Goal: Transaction & Acquisition: Book appointment/travel/reservation

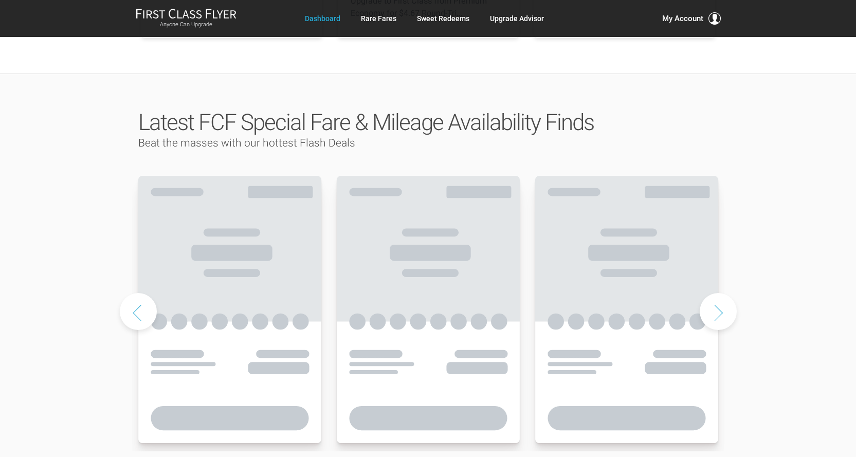
scroll to position [463, 0]
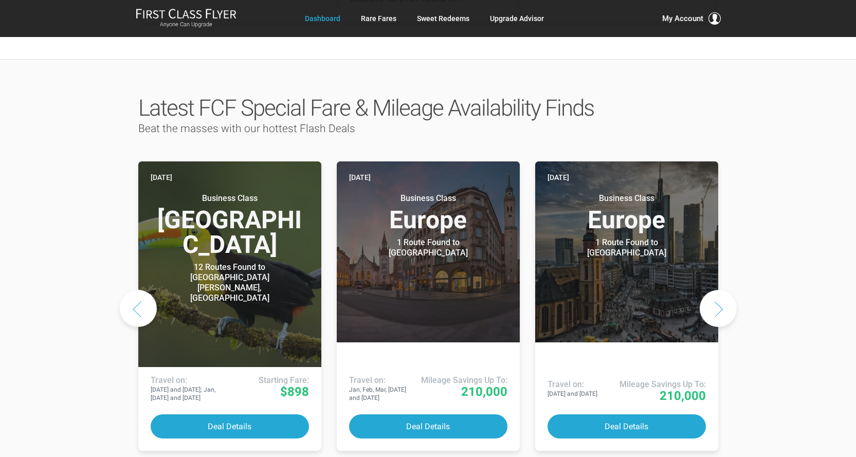
click at [717, 290] on button "Next slide" at bounding box center [718, 308] width 37 height 37
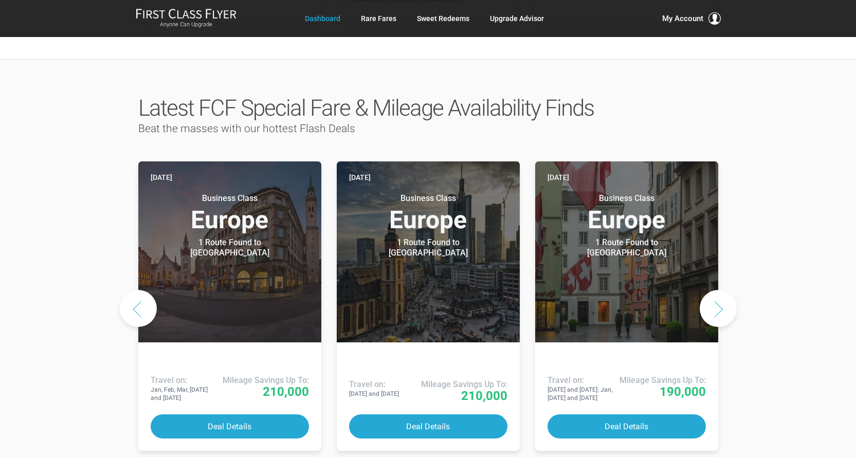
click at [717, 290] on button "Next slide" at bounding box center [718, 308] width 37 height 37
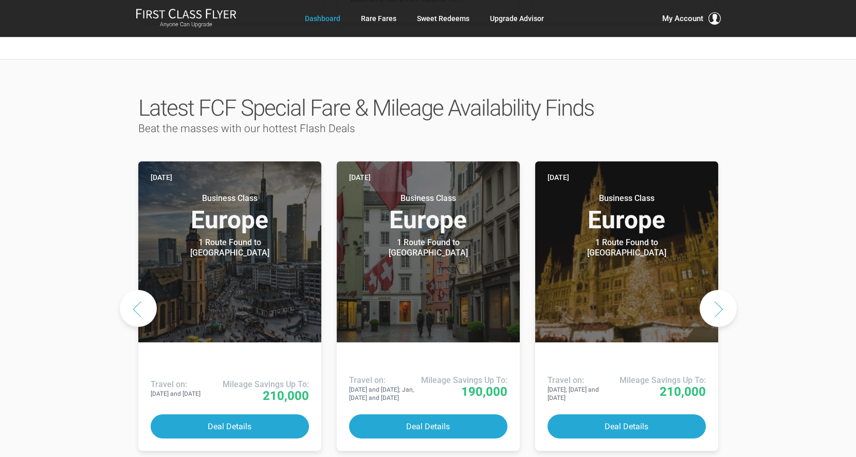
click at [717, 290] on button "Next slide" at bounding box center [718, 308] width 37 height 37
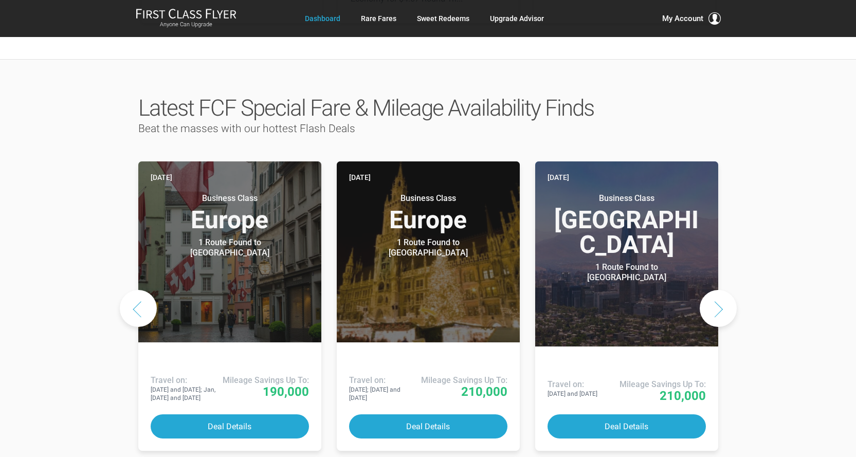
click at [717, 290] on button "Next slide" at bounding box center [718, 308] width 37 height 37
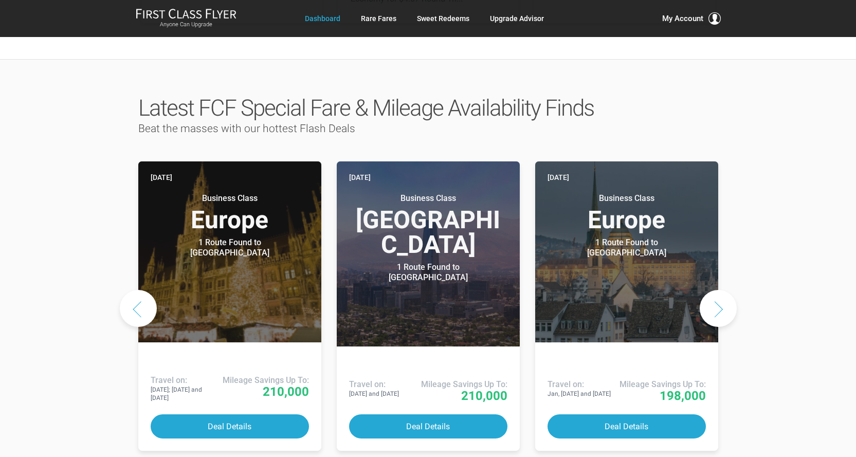
click at [717, 290] on button "Next slide" at bounding box center [718, 308] width 37 height 37
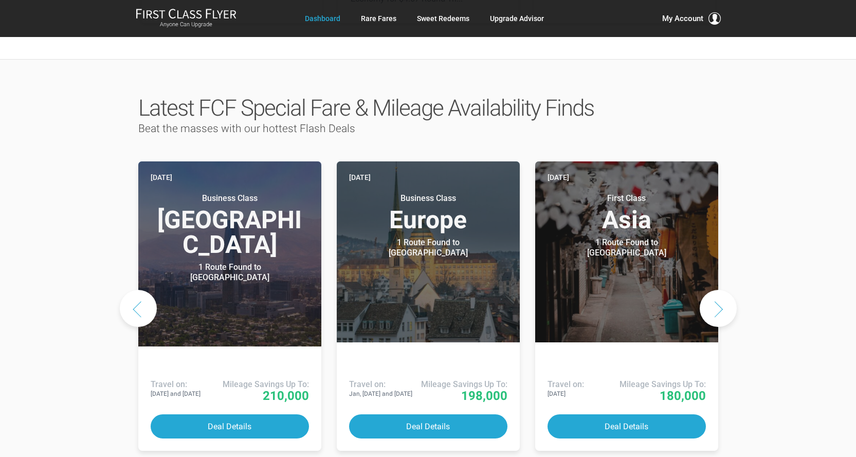
click at [717, 290] on button "Next slide" at bounding box center [718, 308] width 37 height 37
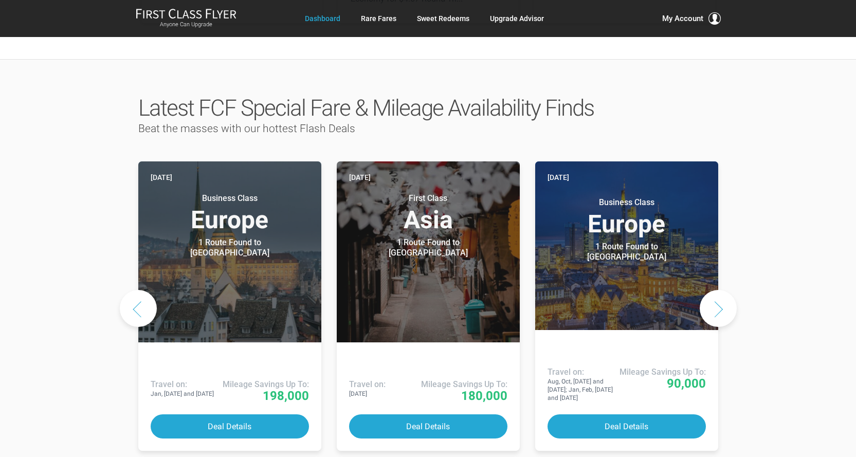
click at [717, 290] on button "Next slide" at bounding box center [718, 308] width 37 height 37
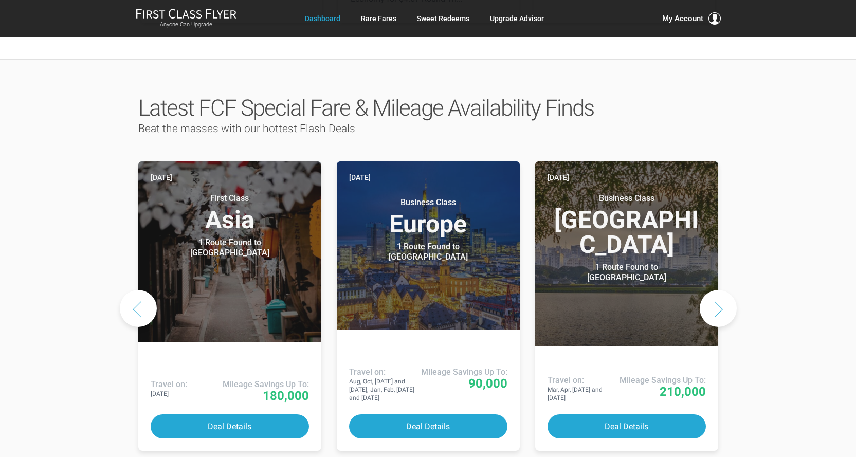
click at [717, 290] on button "Next slide" at bounding box center [718, 308] width 37 height 37
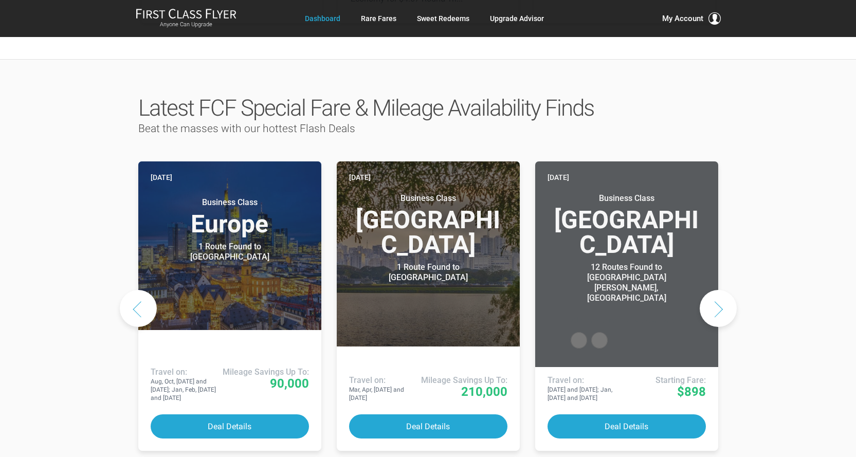
click at [717, 290] on button "Next slide" at bounding box center [718, 308] width 37 height 37
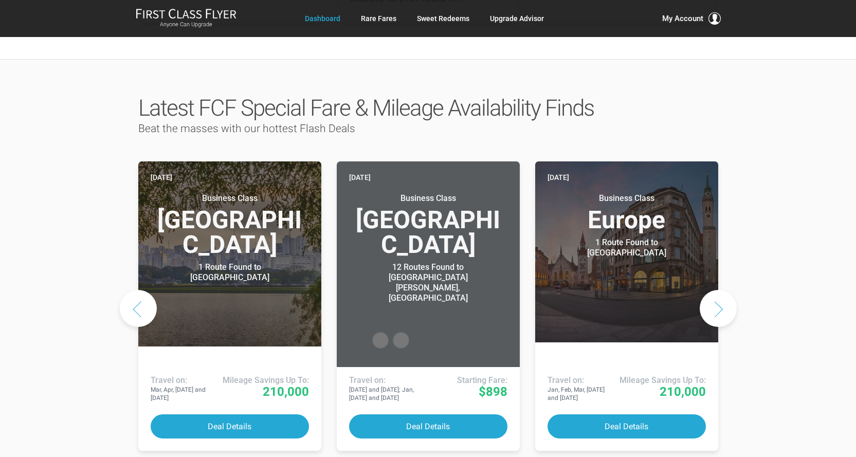
click at [717, 290] on button "Next slide" at bounding box center [718, 308] width 37 height 37
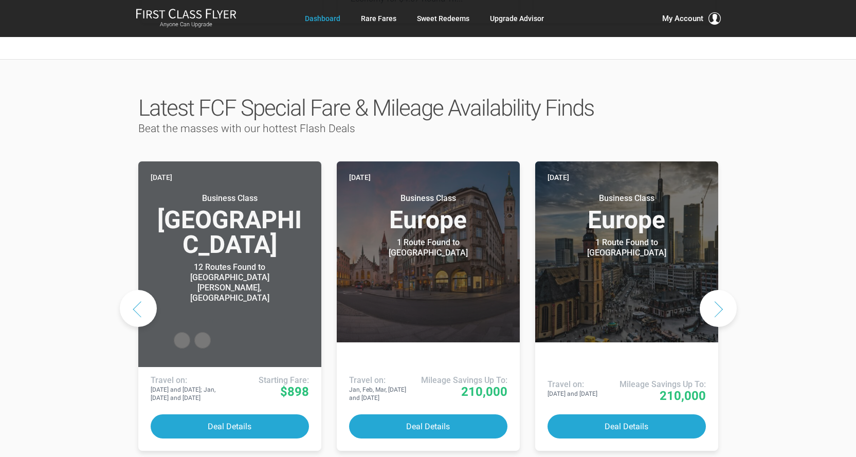
click at [717, 290] on button "Next slide" at bounding box center [718, 308] width 37 height 37
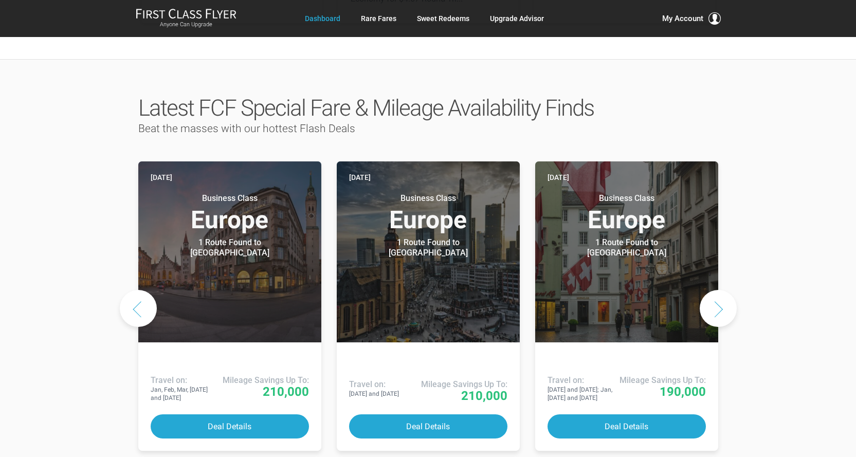
click at [717, 290] on button "Next slide" at bounding box center [718, 308] width 37 height 37
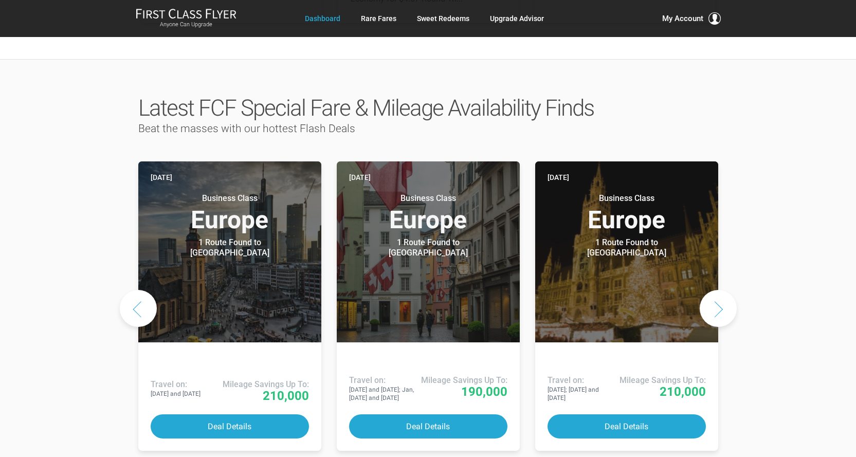
click at [717, 290] on button "Next slide" at bounding box center [718, 308] width 37 height 37
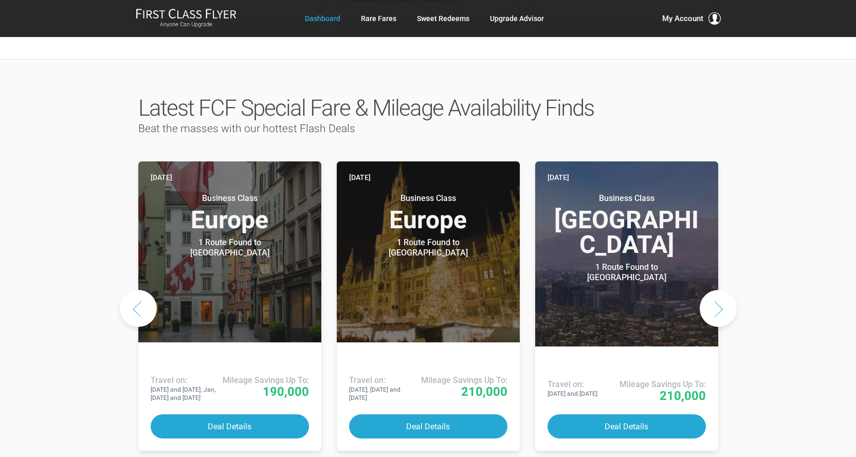
click at [717, 290] on button "Next slide" at bounding box center [718, 308] width 37 height 37
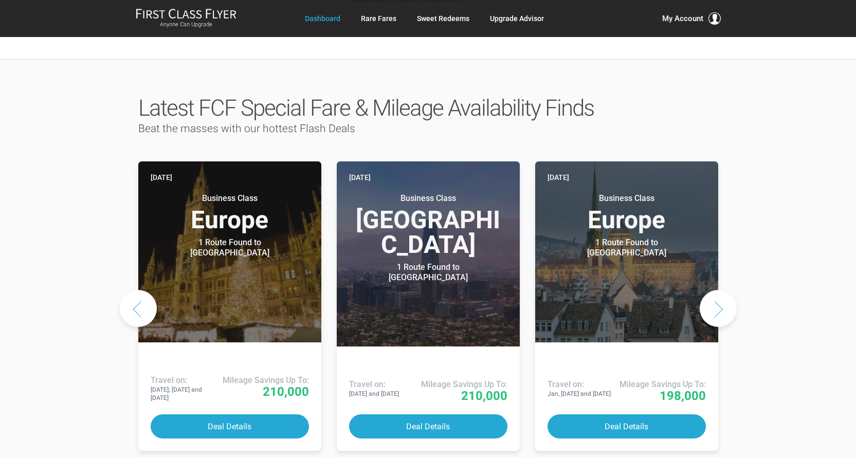
click at [717, 290] on button "Next slide" at bounding box center [718, 308] width 37 height 37
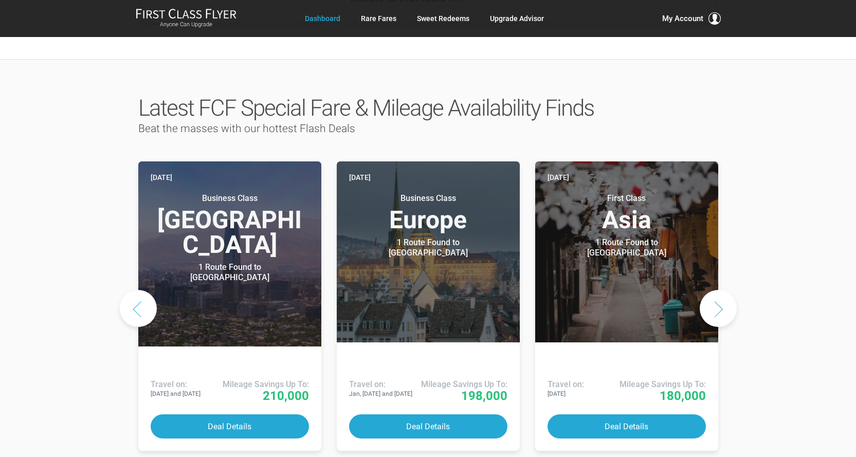
click at [717, 290] on button "Next slide" at bounding box center [718, 308] width 37 height 37
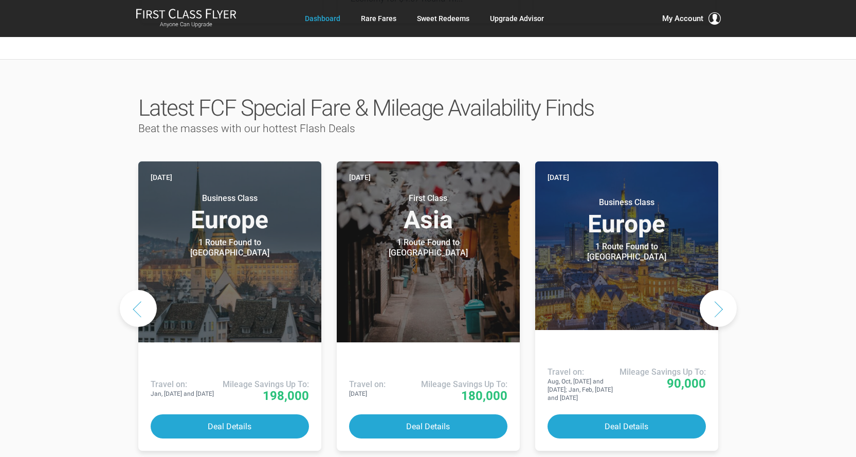
click at [717, 290] on button "Next slide" at bounding box center [718, 308] width 37 height 37
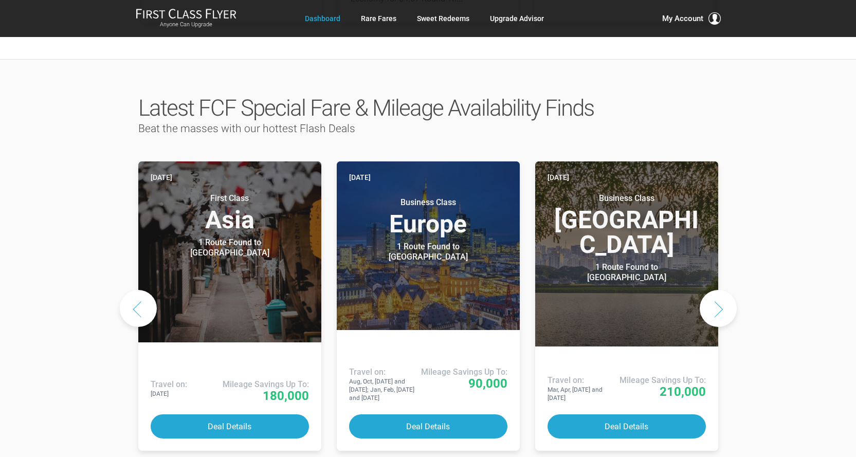
click at [717, 290] on button "Next slide" at bounding box center [718, 308] width 37 height 37
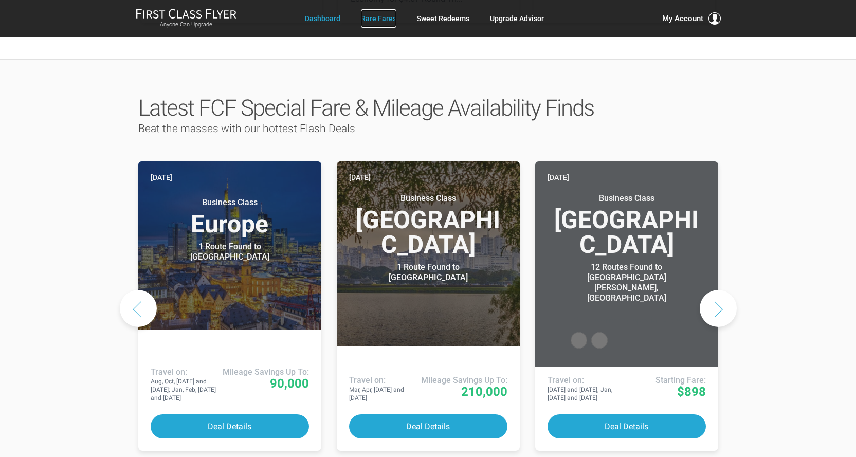
click at [384, 19] on link "Rare Fares" at bounding box center [378, 18] width 35 height 19
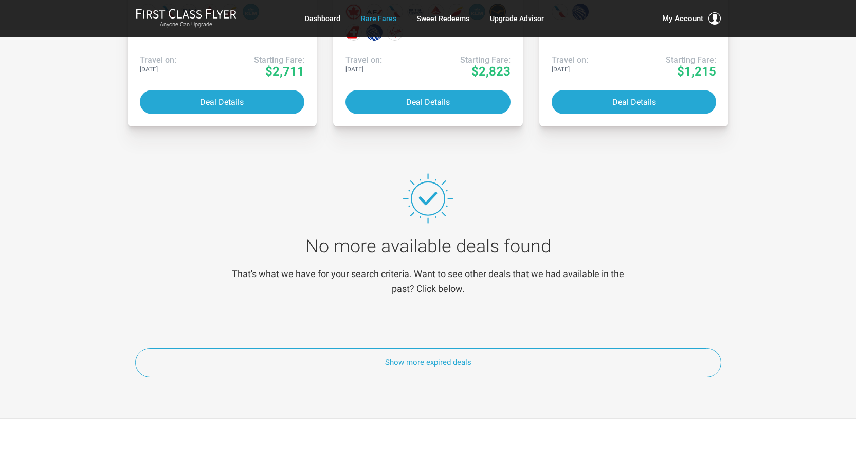
scroll to position [5452, 0]
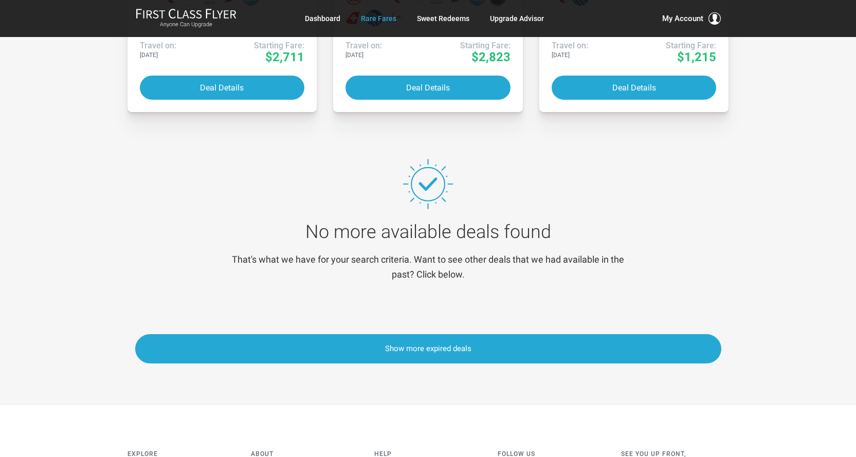
click at [422, 347] on button "Show more expired deals" at bounding box center [428, 348] width 586 height 29
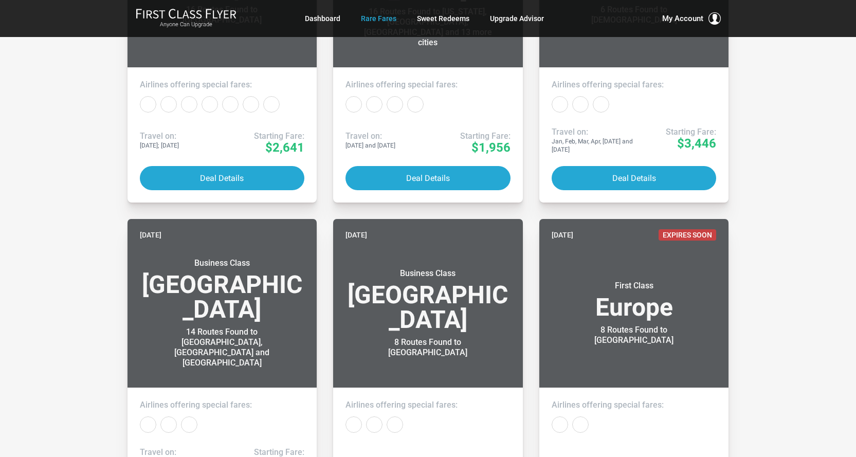
scroll to position [4028, 0]
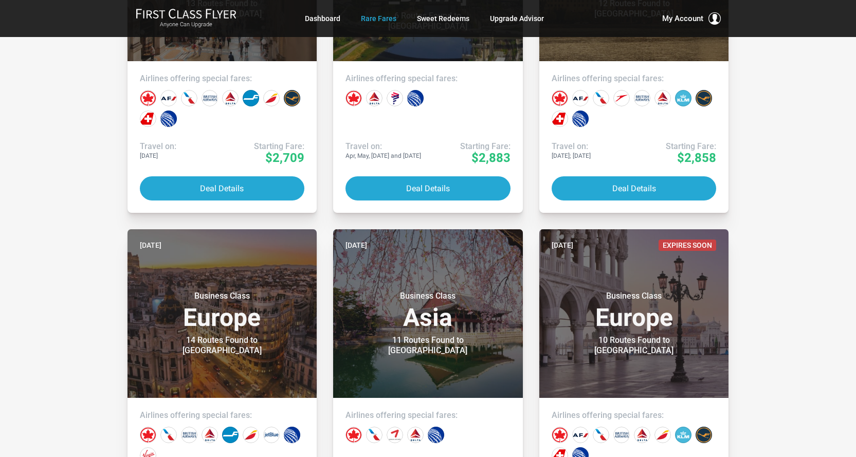
click at [855, 26] on div "Anyone Can Upgrade Dashboard Rare Fares Sweet Redeems Upgrade Advisor Profile L…" at bounding box center [428, 18] width 856 height 37
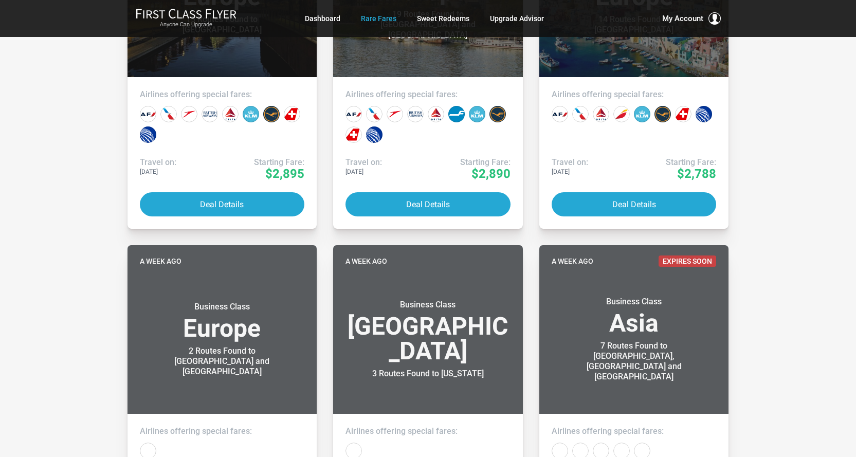
scroll to position [297, 0]
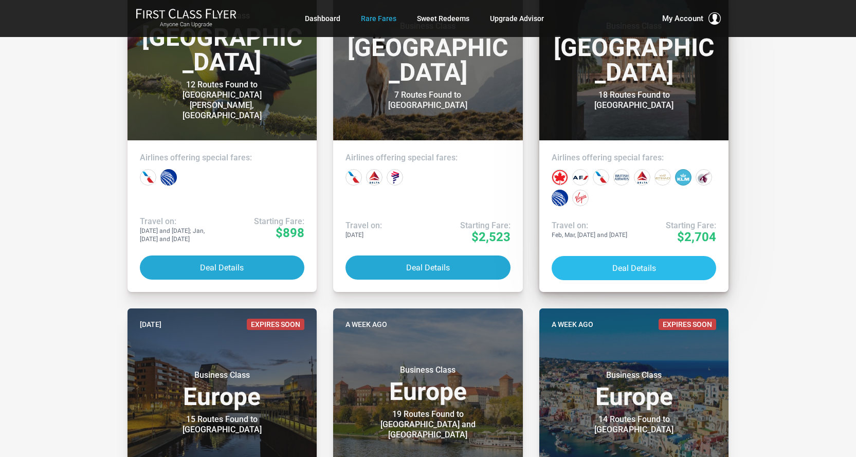
click at [621, 263] on button "Deal Details" at bounding box center [634, 268] width 165 height 24
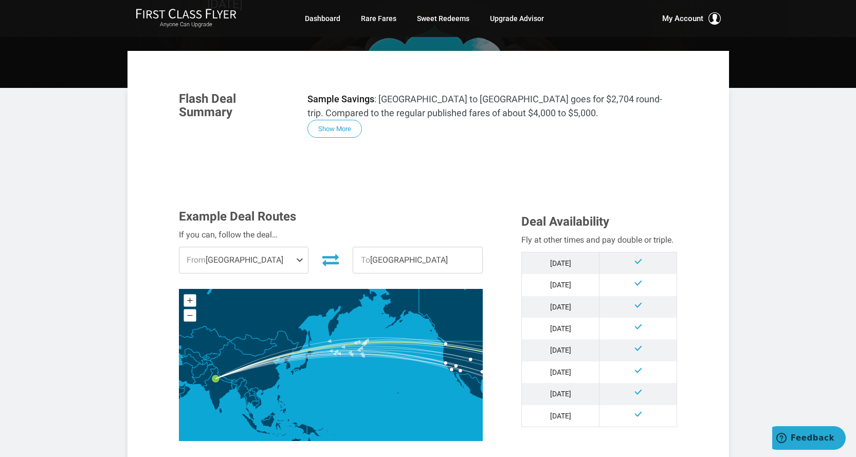
scroll to position [154, 0]
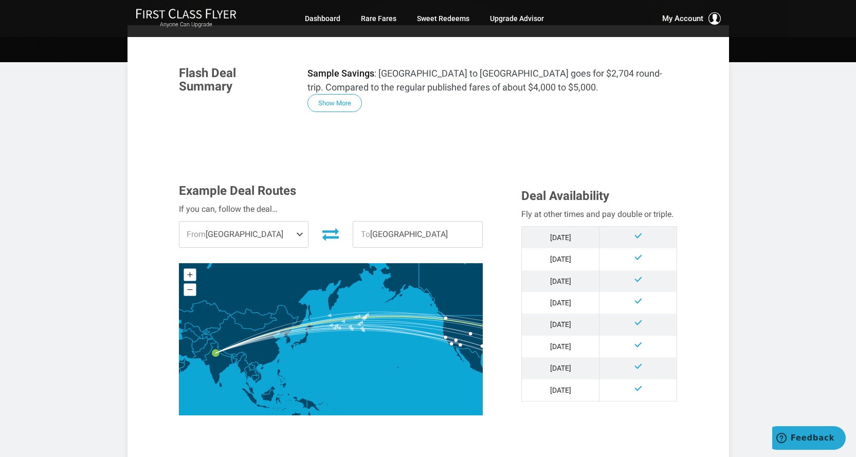
click at [302, 237] on span at bounding box center [302, 235] width 12 height 26
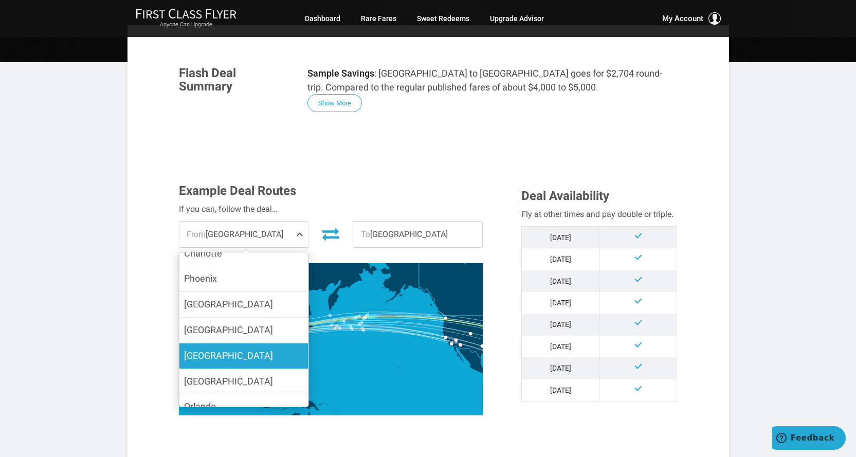
scroll to position [206, 0]
click at [196, 350] on span "Orlando" at bounding box center [200, 355] width 32 height 11
click at [0, 0] on input "Orlando" at bounding box center [0, 0] width 0 height 0
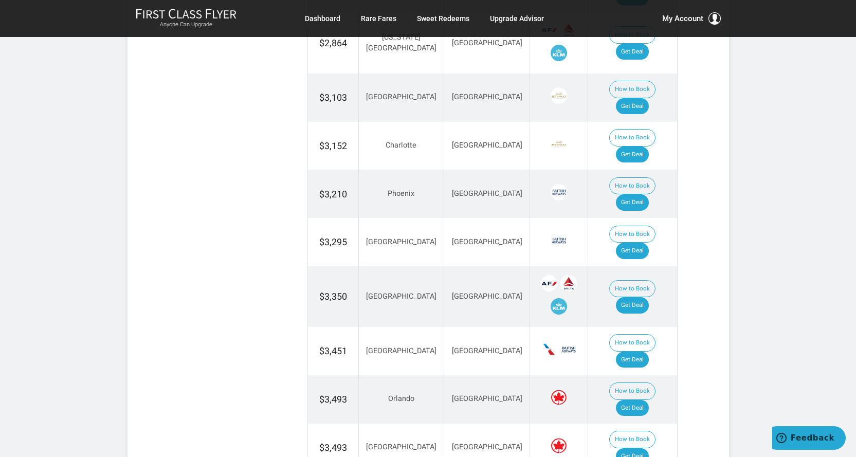
scroll to position [772, 0]
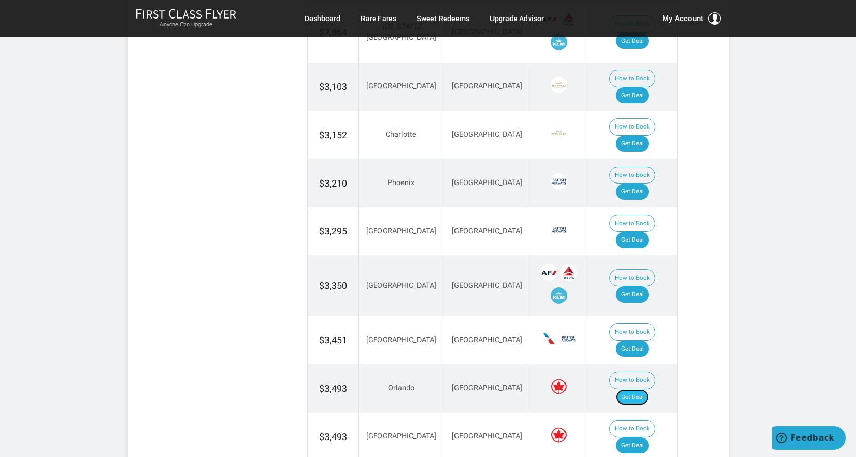
click at [644, 389] on link "Get Deal" at bounding box center [632, 397] width 33 height 16
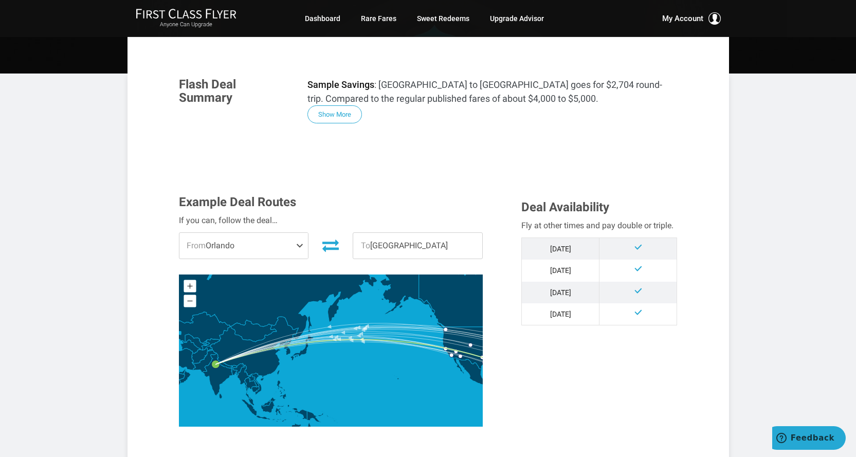
scroll to position [0, 0]
